Goal: Task Accomplishment & Management: Complete application form

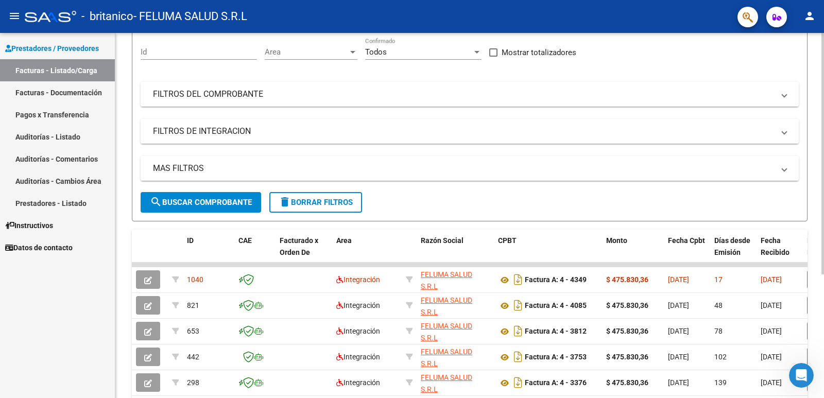
click at [823, 251] on div at bounding box center [822, 217] width 3 height 241
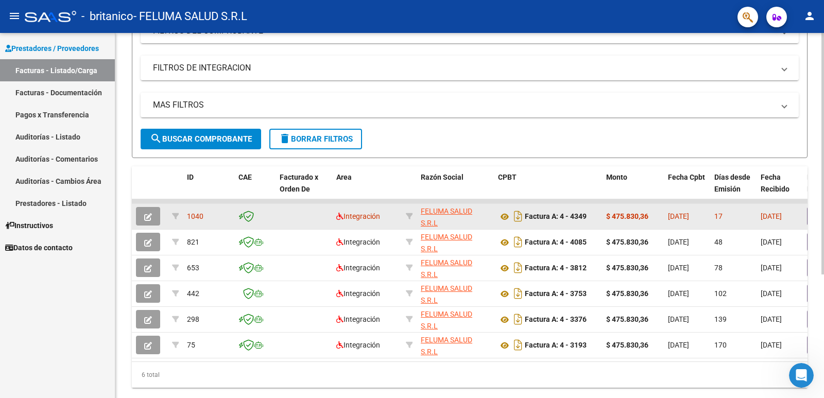
click at [148, 217] on icon "button" at bounding box center [148, 217] width 8 height 8
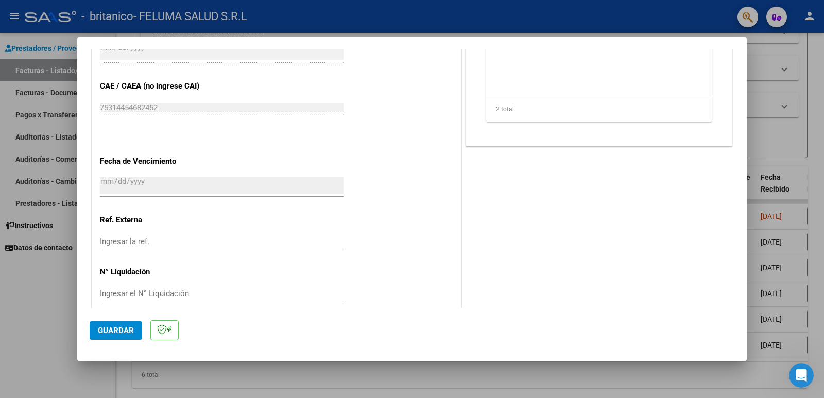
scroll to position [626, 0]
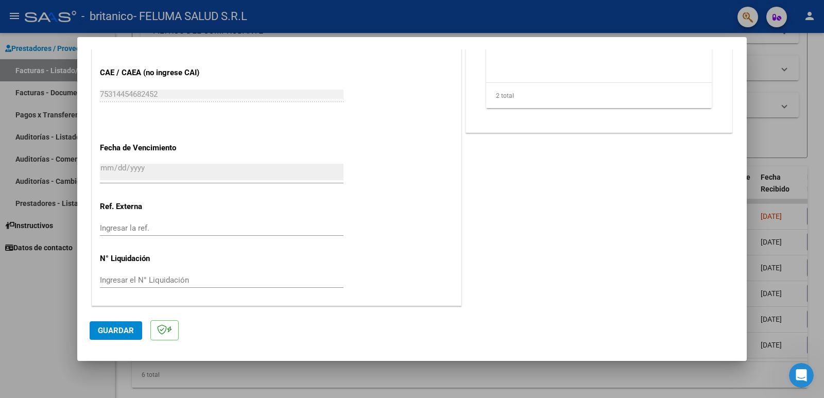
click at [45, 320] on div at bounding box center [412, 199] width 824 height 398
type input "$ 0,00"
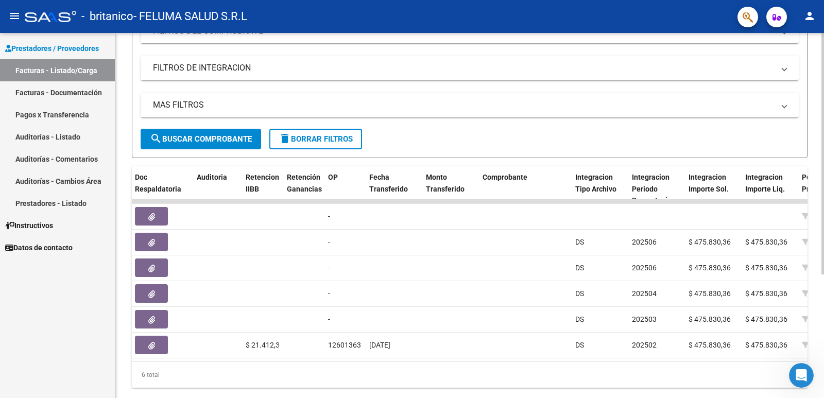
scroll to position [0, 0]
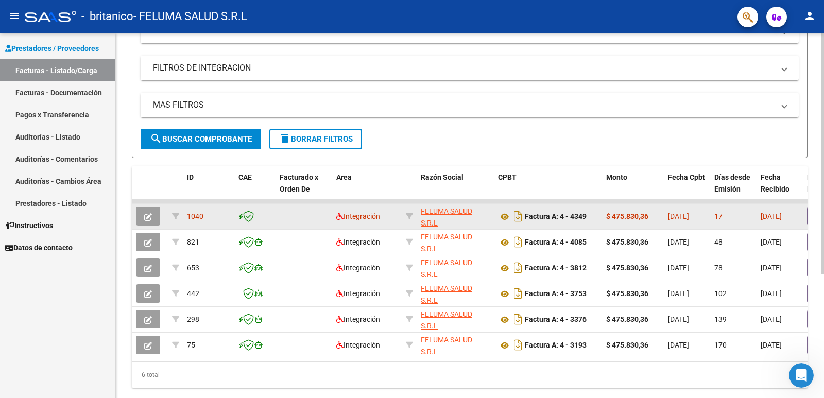
click at [149, 215] on icon "button" at bounding box center [148, 217] width 8 height 8
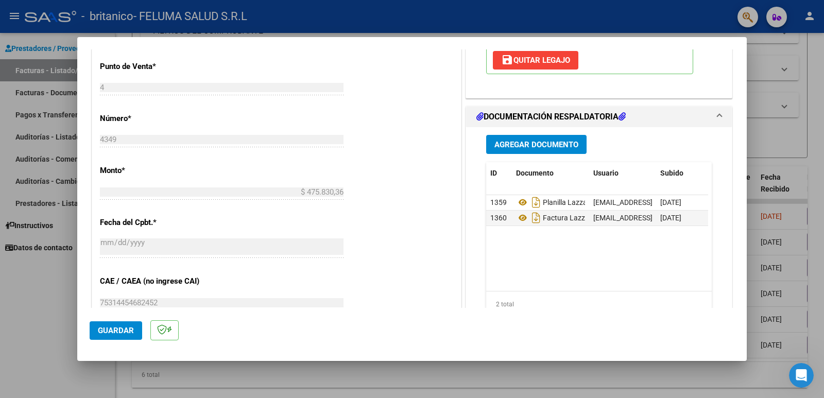
scroll to position [423, 0]
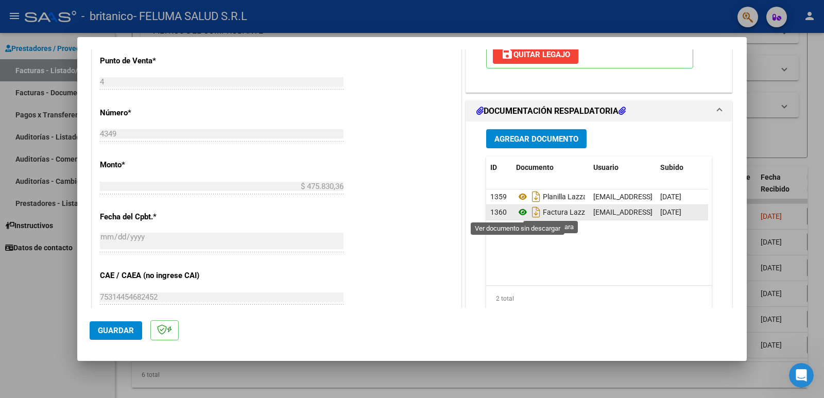
click at [516, 214] on icon at bounding box center [522, 212] width 13 height 12
click at [823, 136] on div at bounding box center [412, 199] width 824 height 398
type input "$ 0,00"
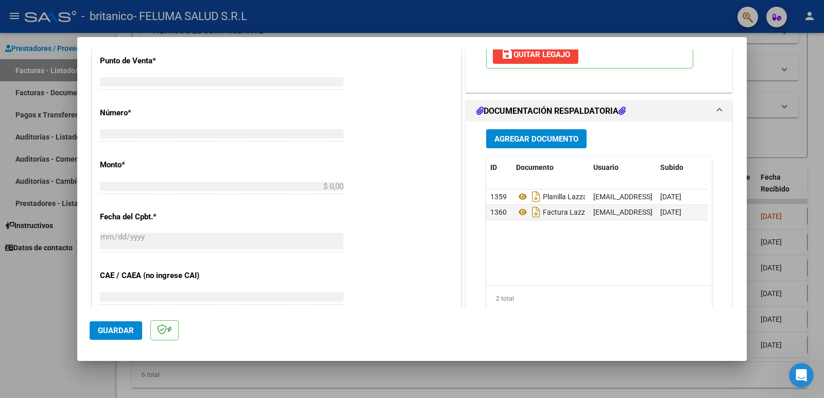
scroll to position [388, 0]
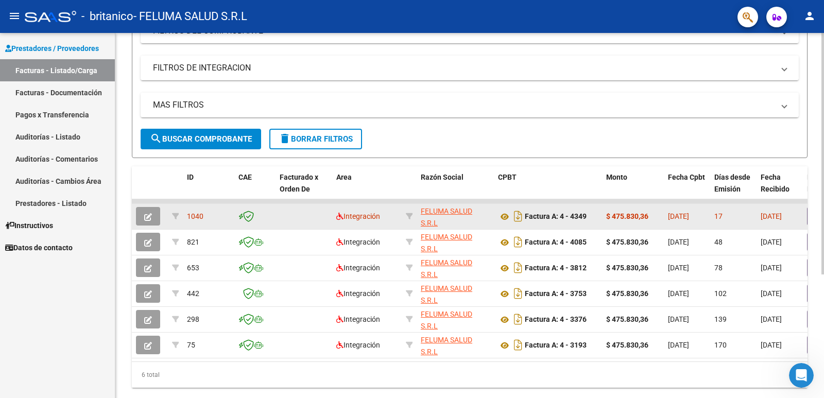
click at [197, 215] on span "1040" at bounding box center [195, 216] width 16 height 8
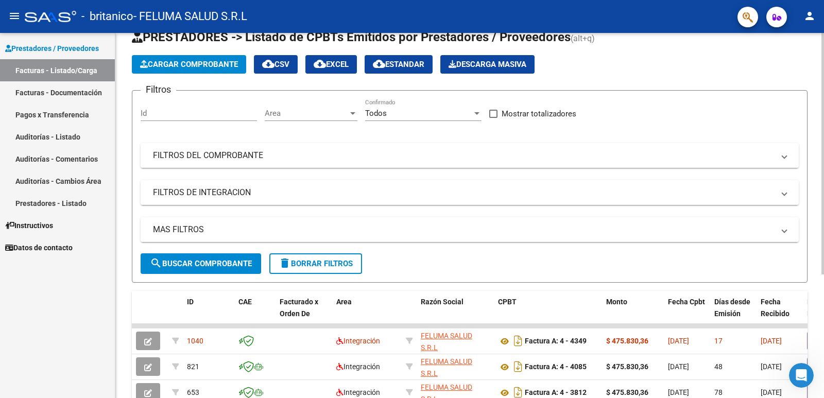
scroll to position [0, 0]
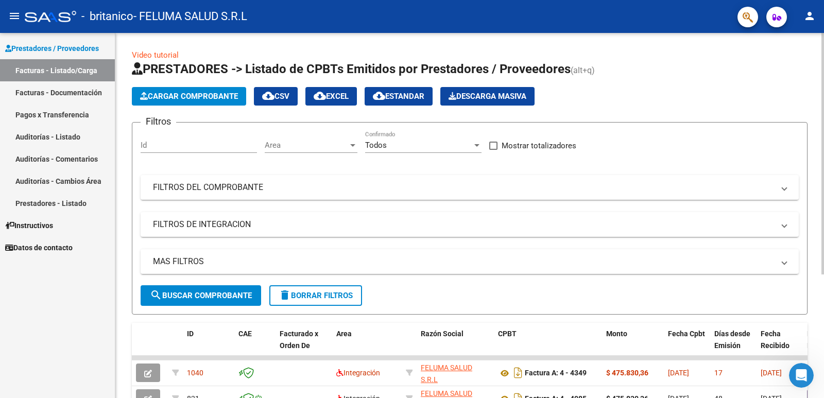
click at [823, 73] on div at bounding box center [822, 153] width 3 height 241
click at [183, 93] on span "Cargar Comprobante" at bounding box center [189, 96] width 98 height 9
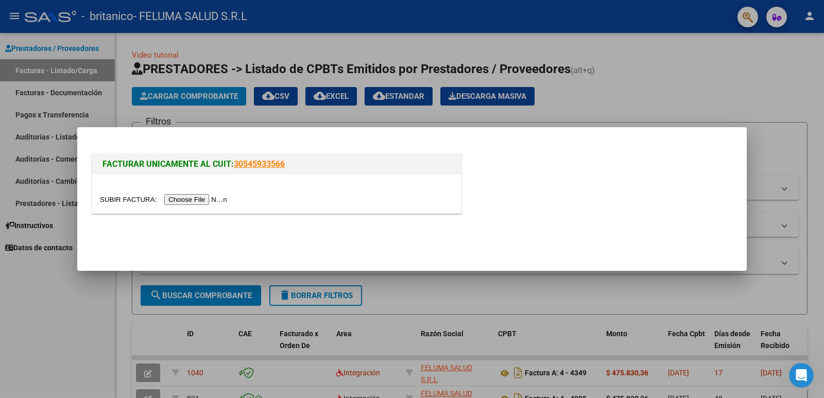
click at [601, 73] on div at bounding box center [412, 199] width 824 height 398
